Goal: Find specific page/section: Find specific page/section

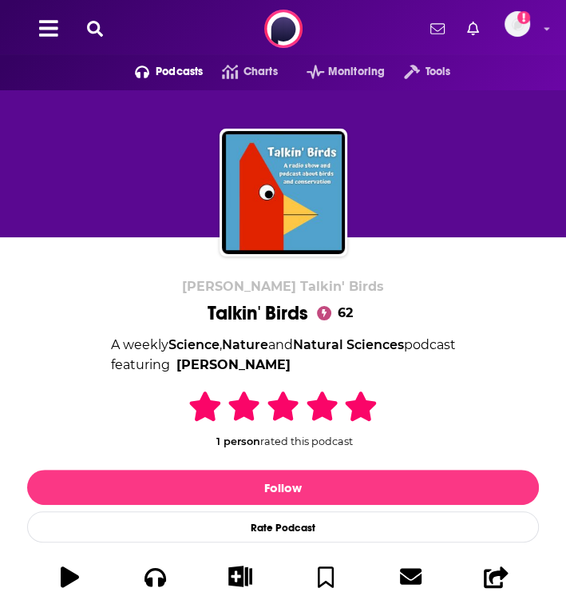
click at [98, 26] on icon at bounding box center [95, 29] width 16 height 16
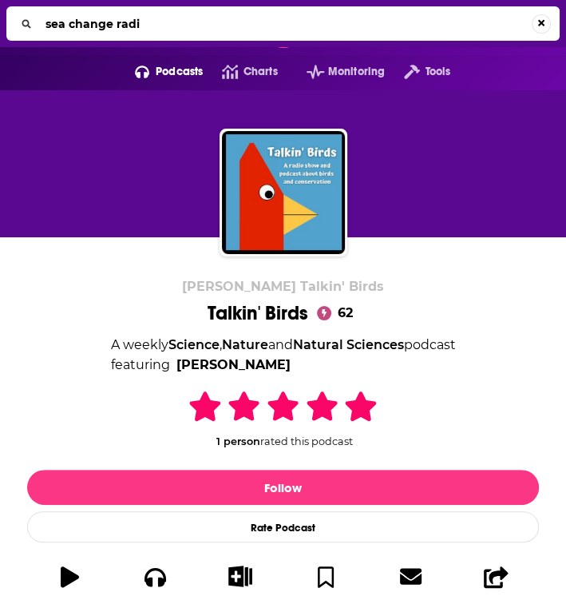
type input "sea change radio"
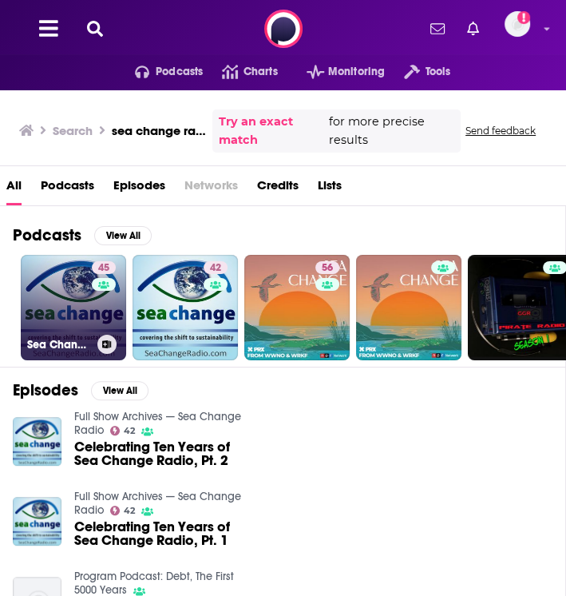
click at [39, 288] on link "45 Sea Change Radio" at bounding box center [73, 307] width 105 height 105
